Goal: Transaction & Acquisition: Subscribe to service/newsletter

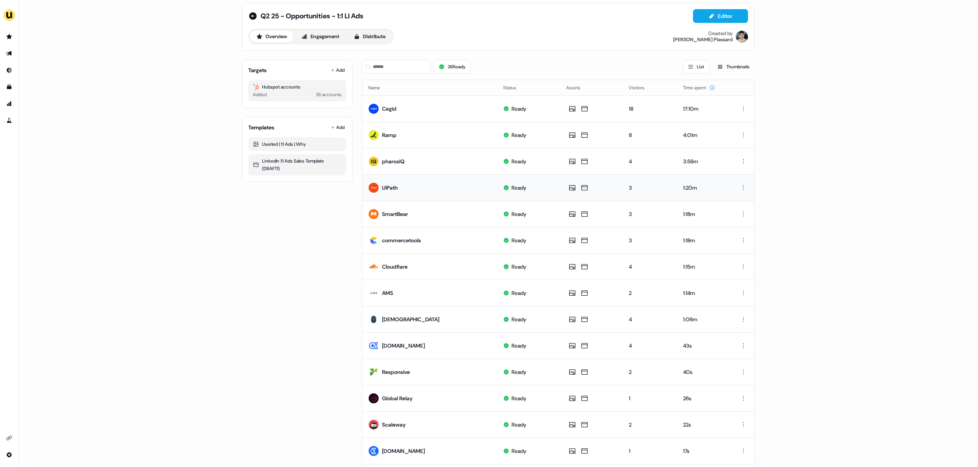
scroll to position [7, 0]
click at [377, 35] on button "Distribute" at bounding box center [369, 36] width 45 height 12
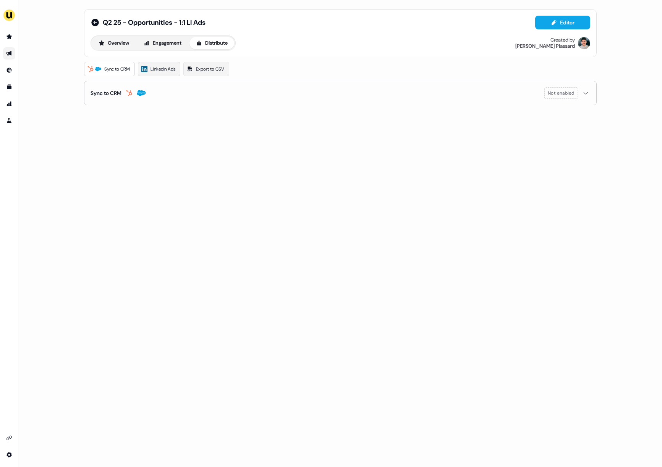
click at [165, 69] on span "LinkedIn Ads" at bounding box center [162, 69] width 25 height 8
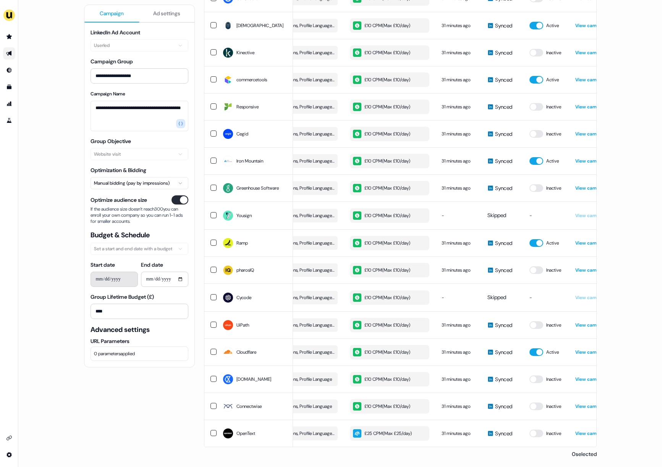
scroll to position [0, 206]
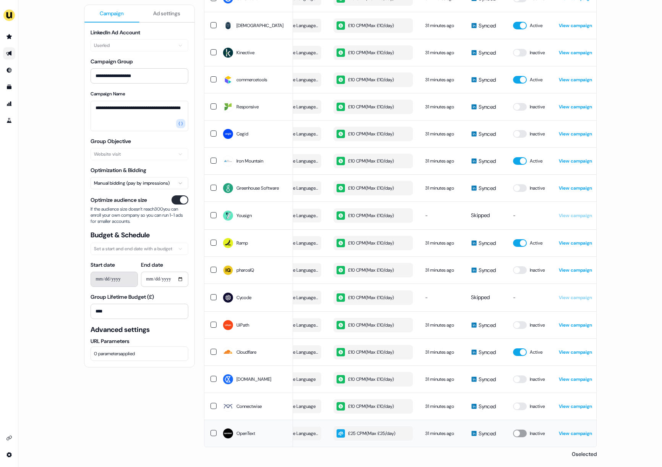
click at [518, 383] on button "button" at bounding box center [520, 434] width 14 height 8
click at [569, 383] on td "View campaign" at bounding box center [579, 433] width 53 height 27
click at [569, 383] on link "View campaign" at bounding box center [575, 434] width 33 height 6
click at [566, 383] on link "View campaign" at bounding box center [575, 434] width 33 height 6
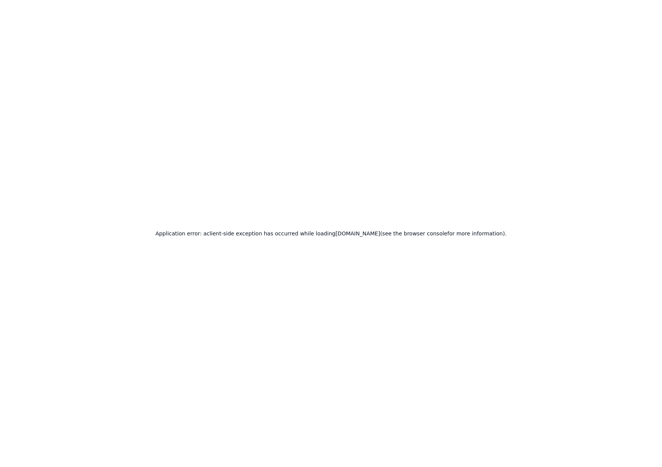
click at [270, 109] on div "Application error: a client -side exception has occurred while loading app.user…" at bounding box center [331, 233] width 662 height 467
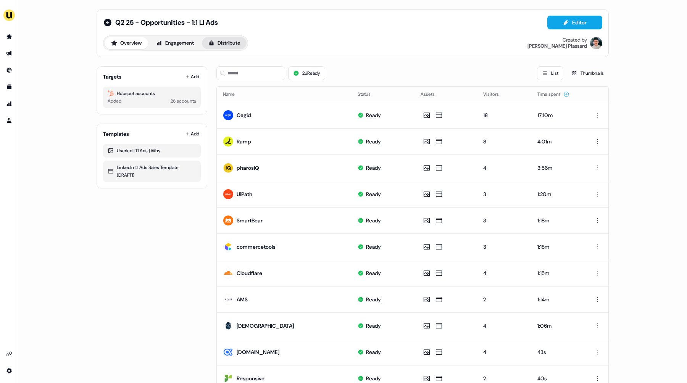
click at [223, 45] on button "Distribute" at bounding box center [224, 43] width 45 height 12
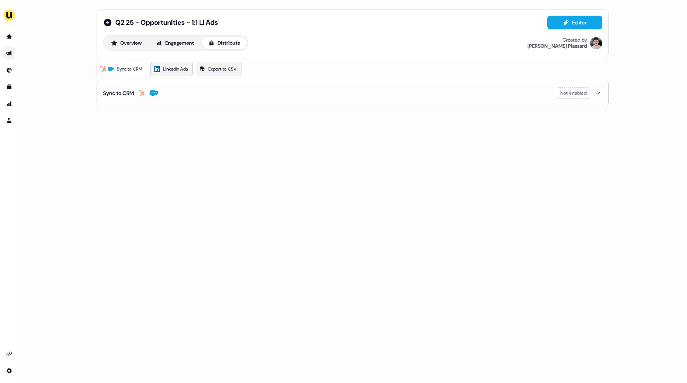
click at [167, 69] on span "LinkedIn Ads" at bounding box center [175, 69] width 25 height 8
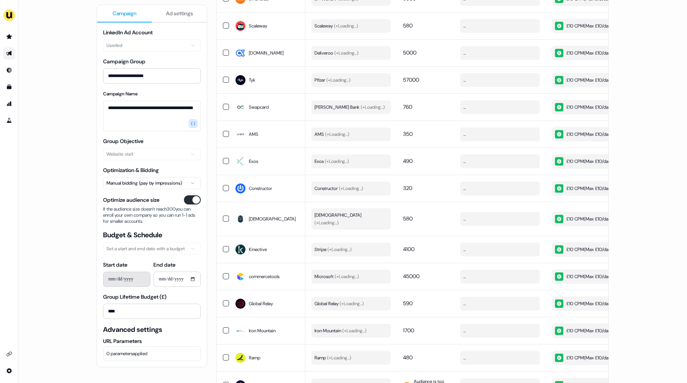
scroll to position [222, 0]
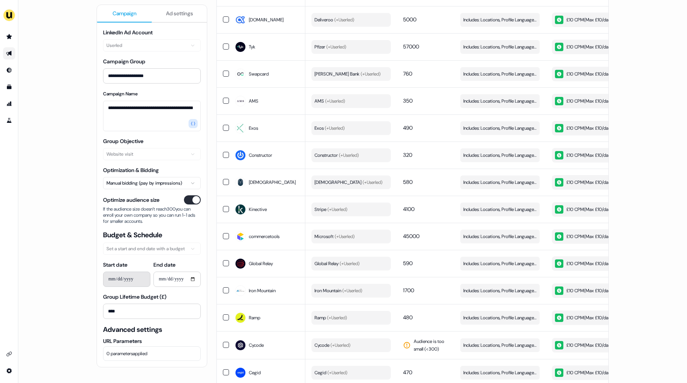
click at [108, 298] on label "Group Lifetime Budget (£)" at bounding box center [134, 297] width 63 height 7
click at [108, 304] on input "****" at bounding box center [152, 311] width 98 height 15
click at [73, 299] on div "**********" at bounding box center [352, 191] width 669 height 383
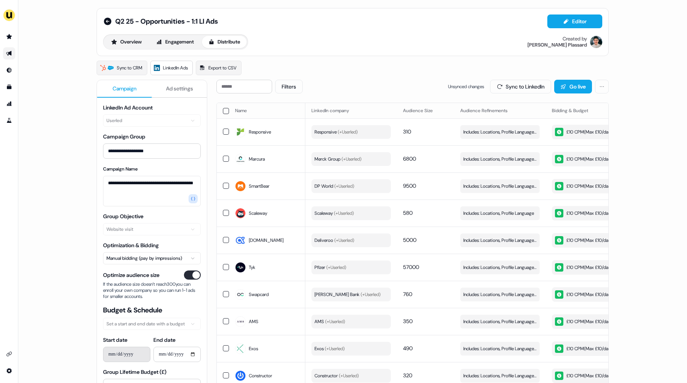
scroll to position [0, 0]
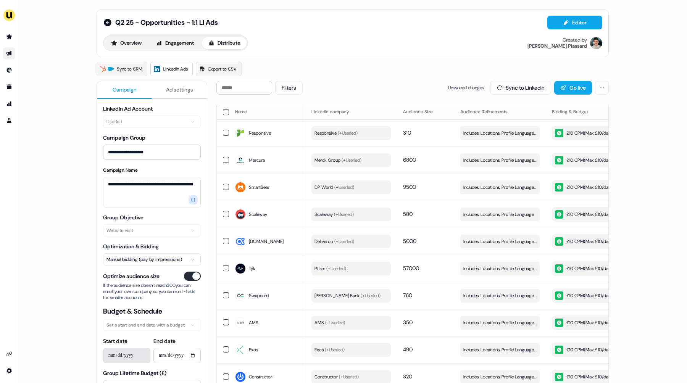
click at [186, 87] on span "Ad settings" at bounding box center [179, 90] width 27 height 8
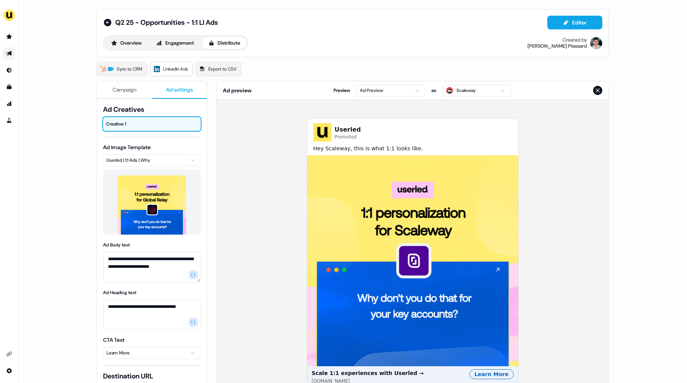
click at [129, 87] on span "Campaign" at bounding box center [125, 90] width 24 height 8
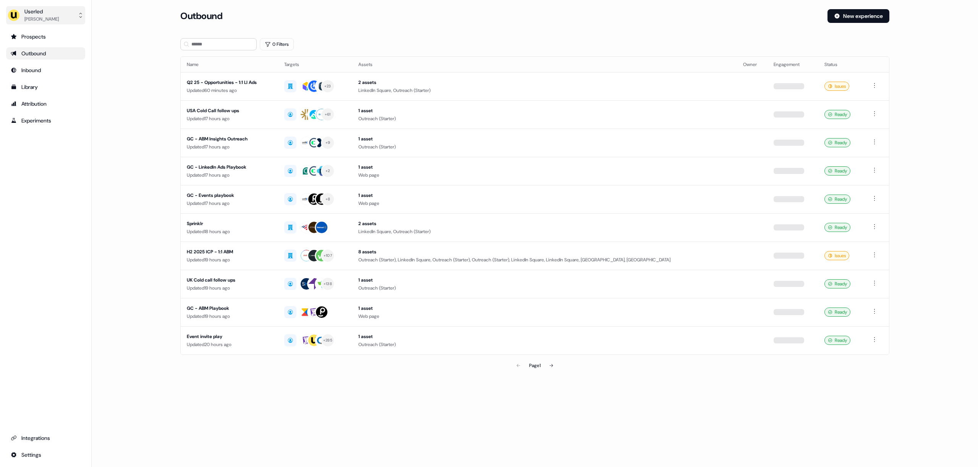
click at [66, 17] on button "Userled [PERSON_NAME]" at bounding box center [45, 15] width 79 height 18
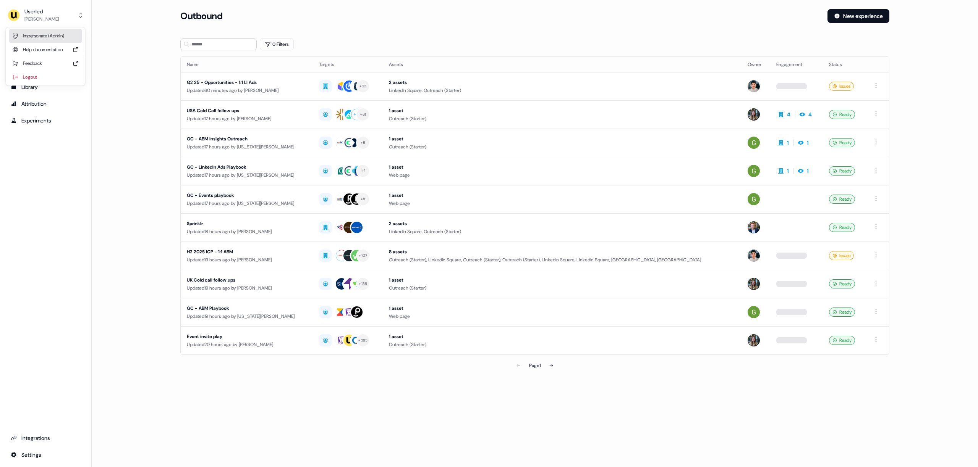
click at [70, 37] on div "Impersonate (Admin)" at bounding box center [45, 36] width 73 height 14
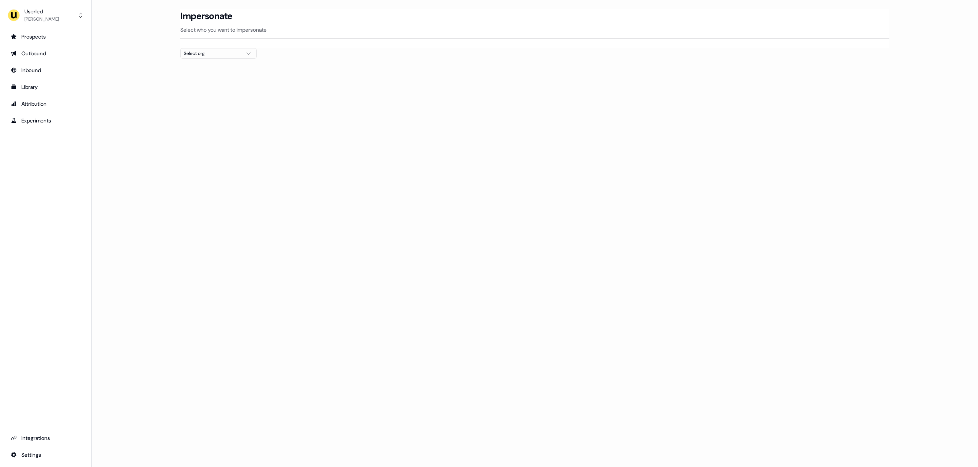
click at [232, 53] on div "Select org" at bounding box center [212, 54] width 57 height 8
click at [224, 67] on input "text" at bounding box center [223, 68] width 66 height 14
type input "*"
type input "******"
click at [370, 72] on section "Loading... Impersonate Select who you want to impersonate Select org" at bounding box center [534, 47] width 733 height 77
